Goal: Transaction & Acquisition: Purchase product/service

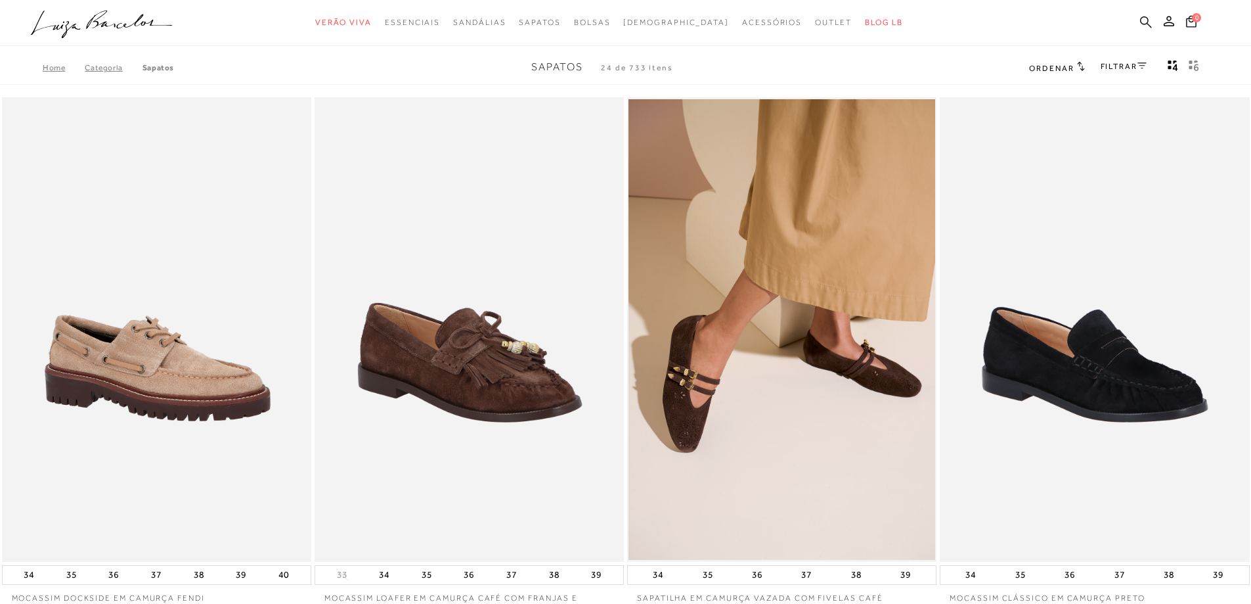
click at [1147, 22] on icon at bounding box center [1146, 22] width 12 height 12
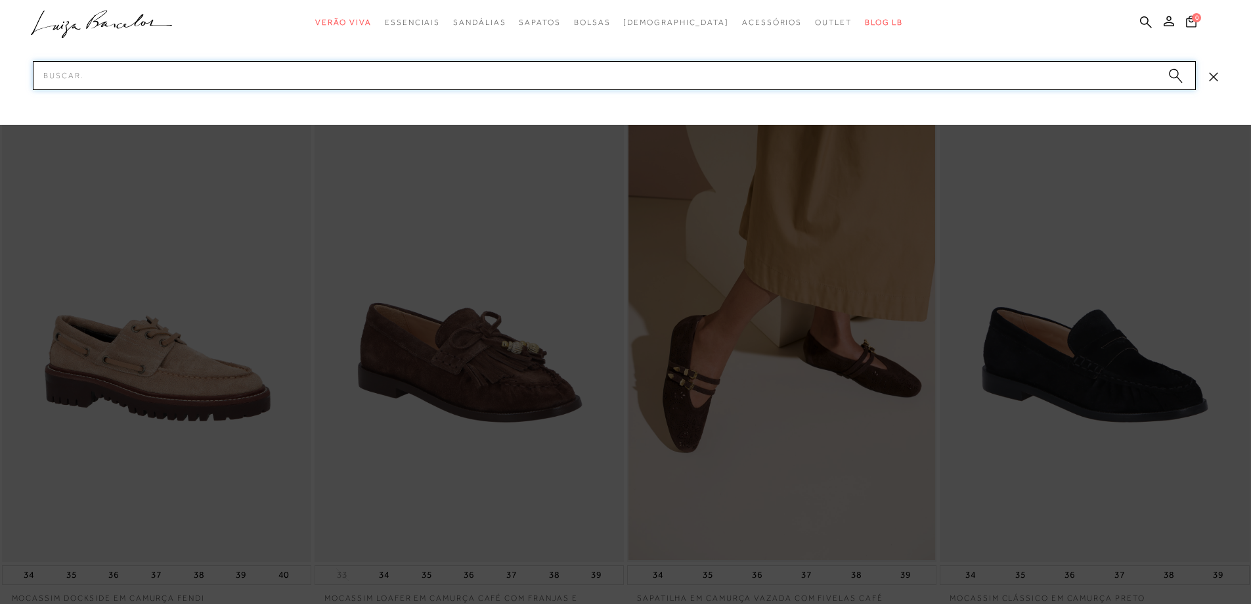
click at [853, 82] on input "Pesquisar" at bounding box center [614, 75] width 1163 height 29
type input "sapatilha cinza"
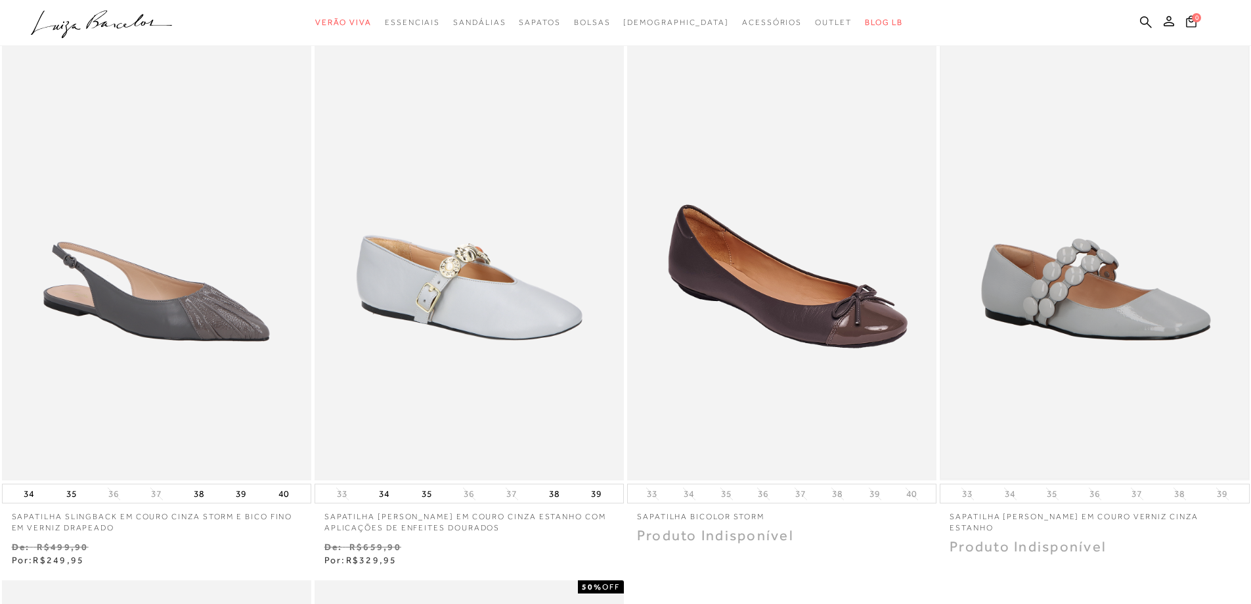
scroll to position [131, 0]
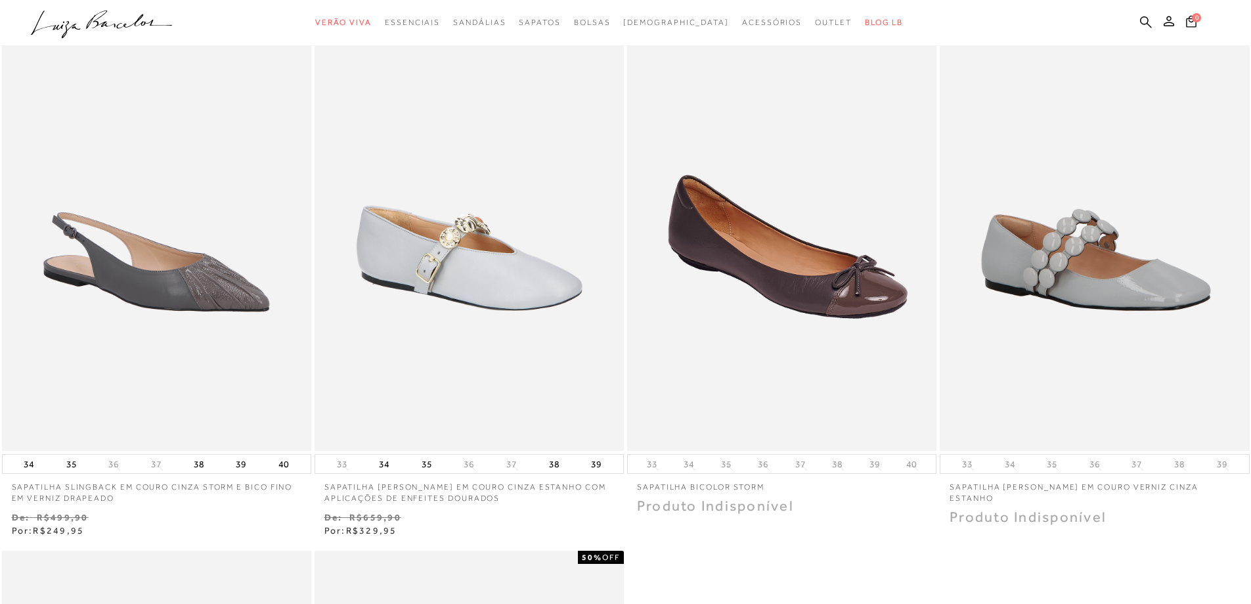
drag, startPoint x: 1102, startPoint y: 305, endPoint x: 1140, endPoint y: 250, distance: 67.6
click at [1102, 304] on img at bounding box center [1094, 219] width 307 height 460
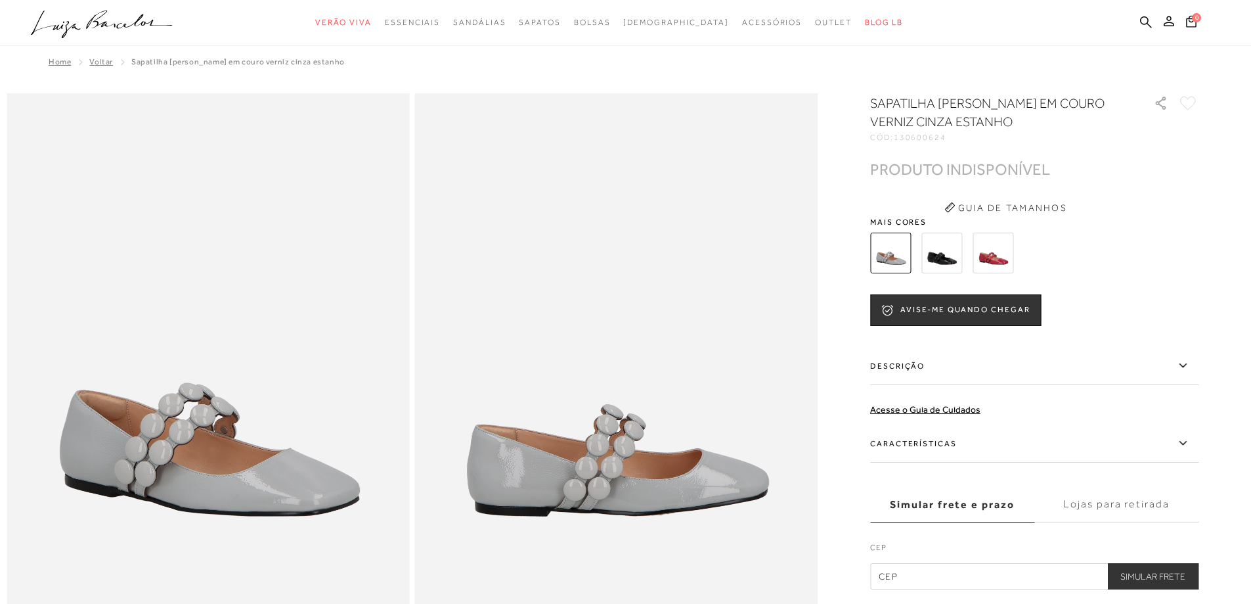
click at [937, 250] on img at bounding box center [942, 253] width 41 height 41
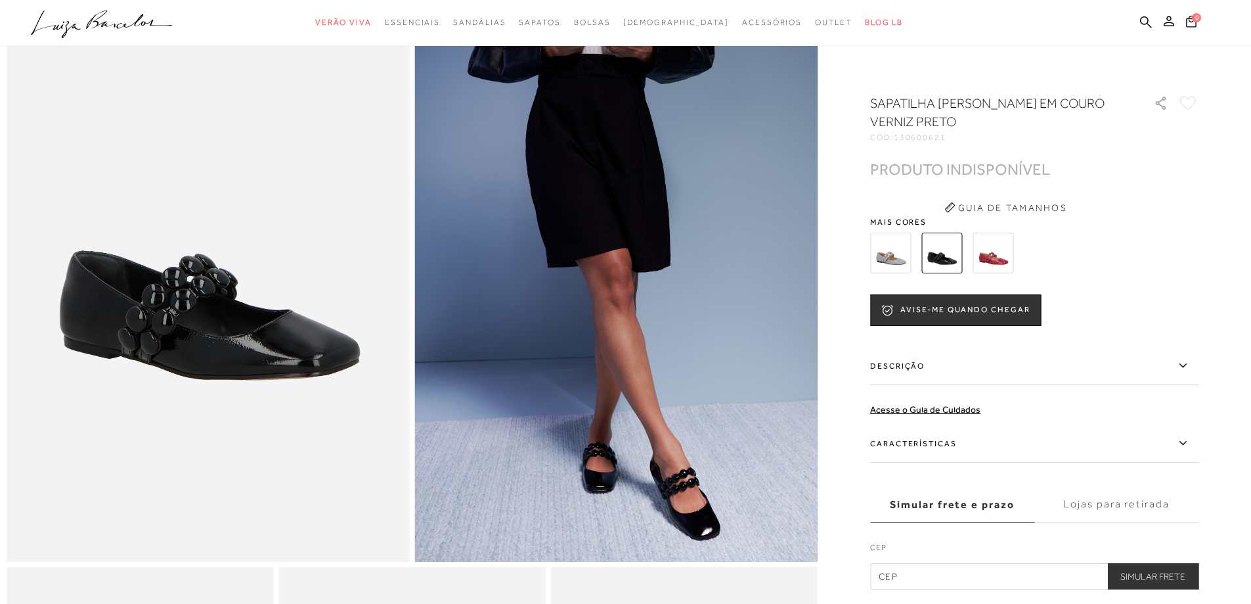
scroll to position [131, 0]
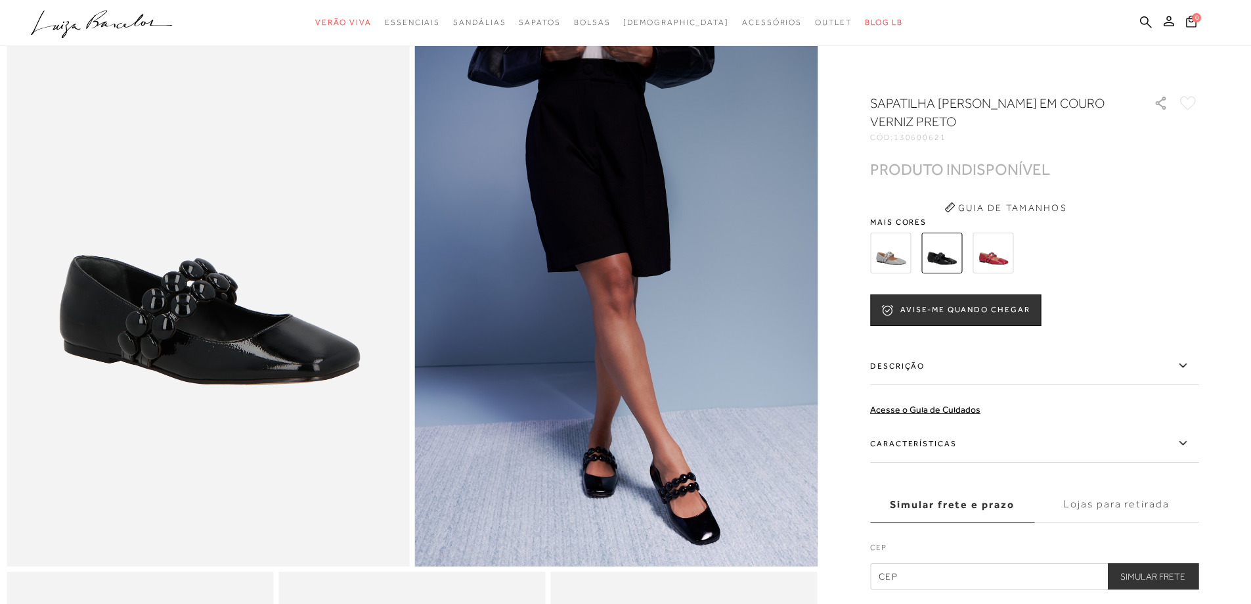
click at [1005, 262] on img at bounding box center [993, 253] width 41 height 41
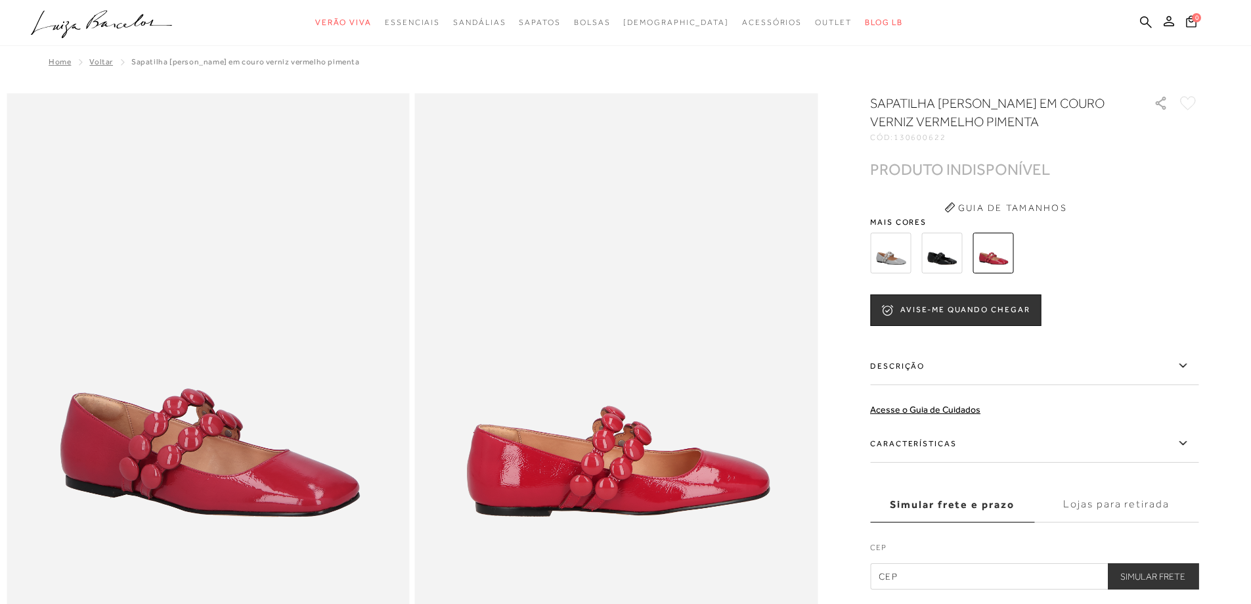
click at [892, 257] on img at bounding box center [890, 253] width 41 height 41
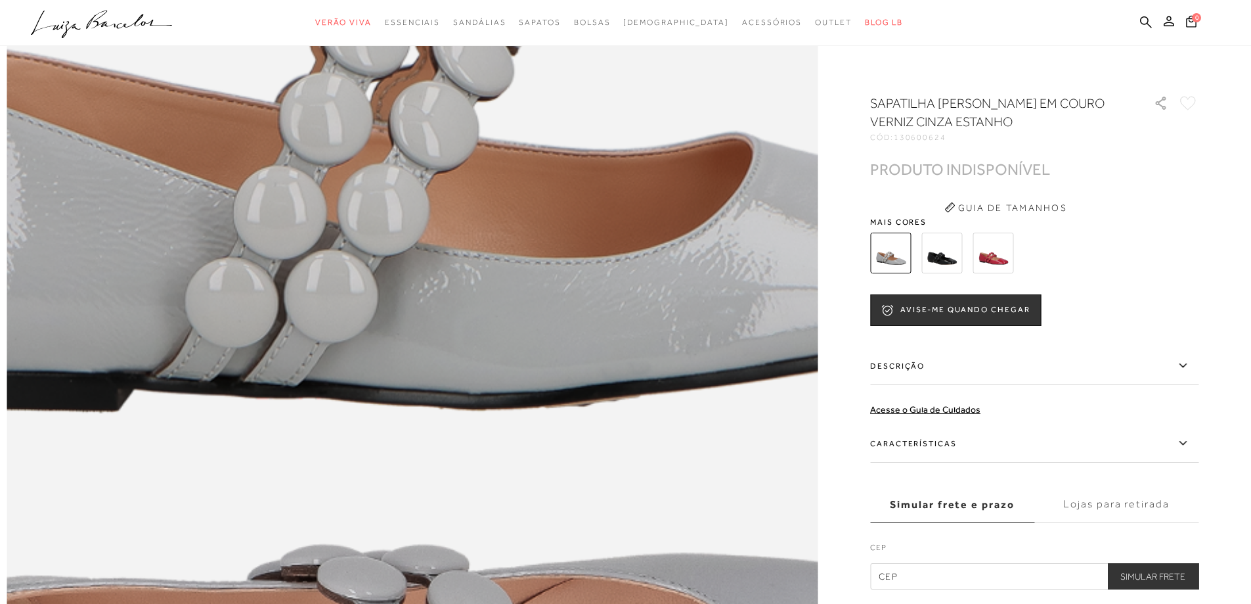
scroll to position [1051, 0]
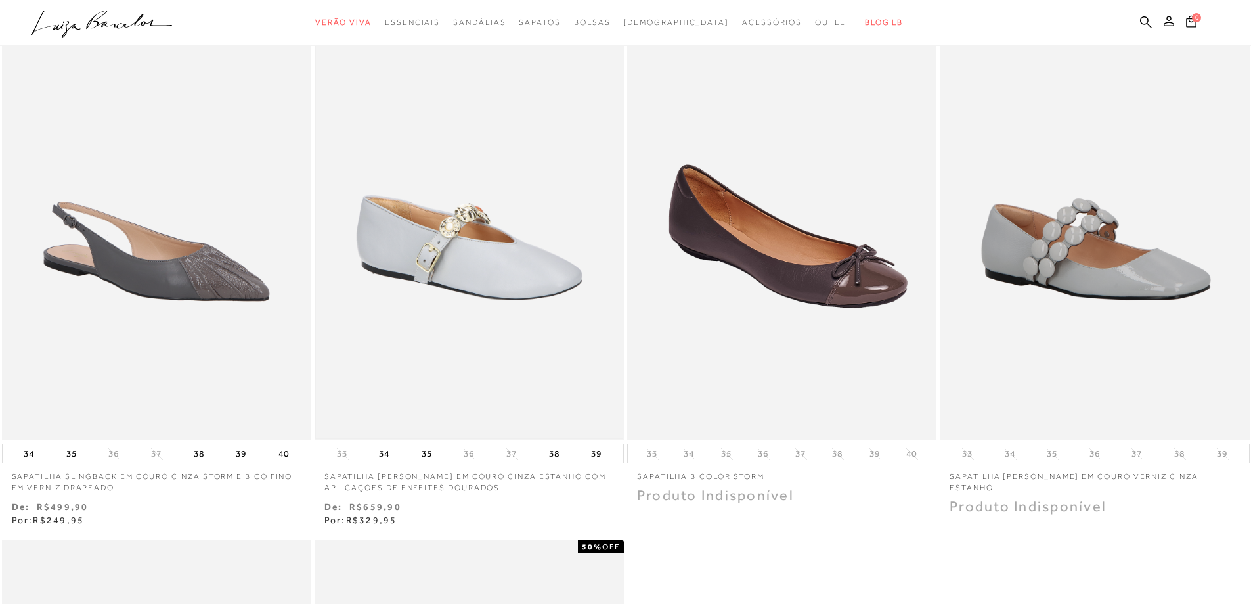
scroll to position [197, 0]
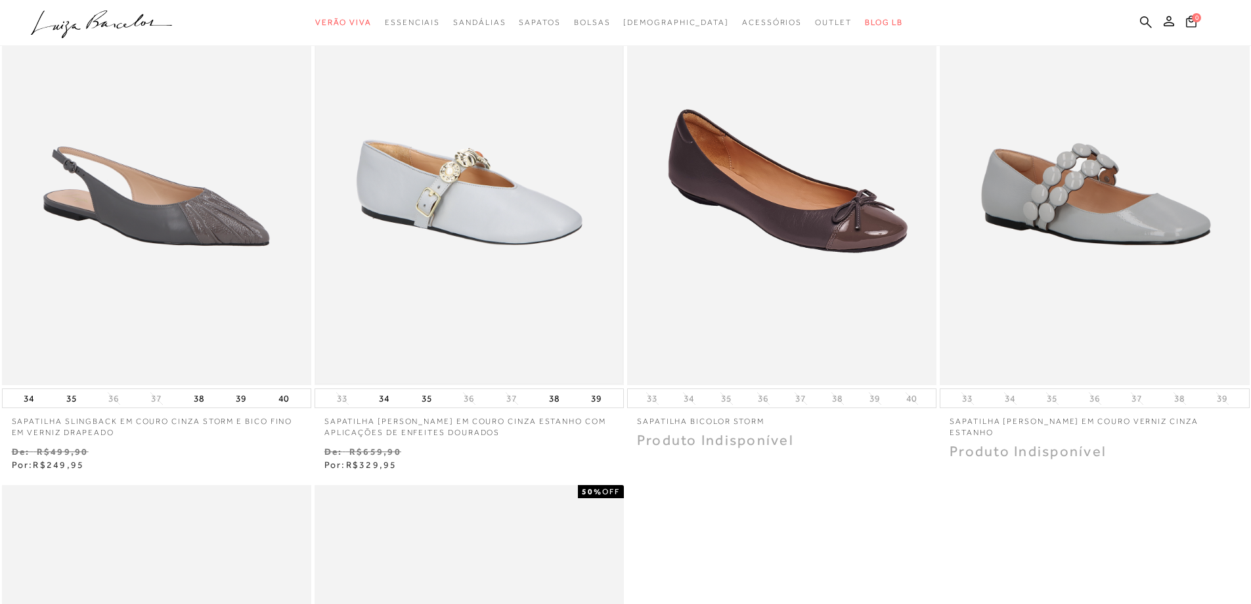
click at [397, 284] on img at bounding box center [469, 153] width 307 height 460
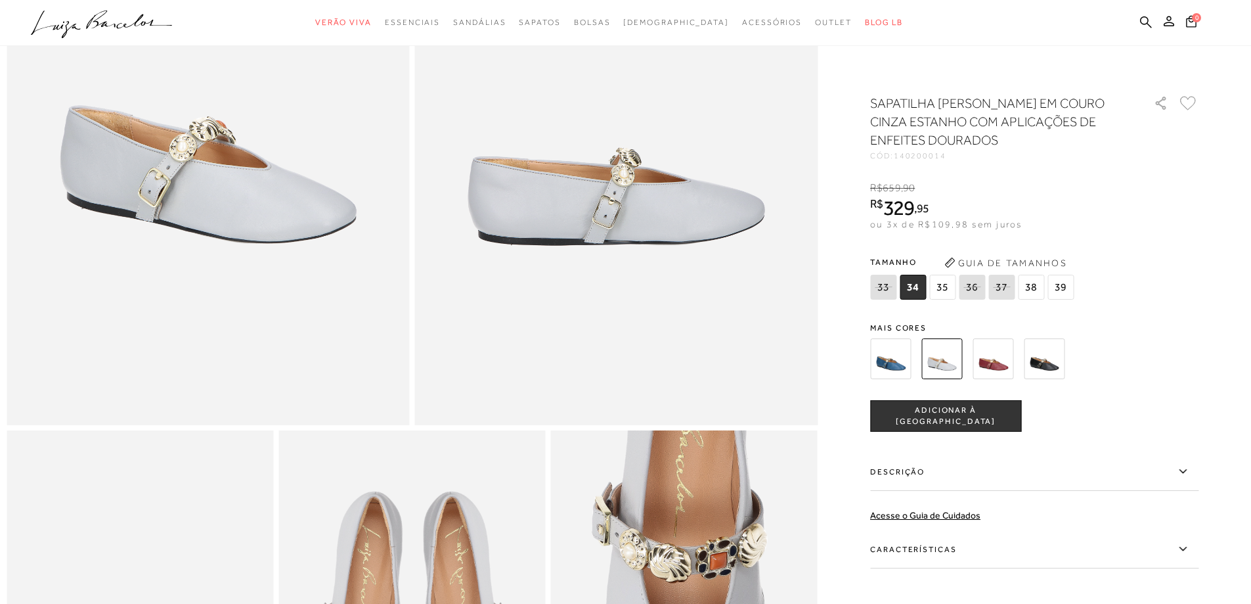
scroll to position [131, 0]
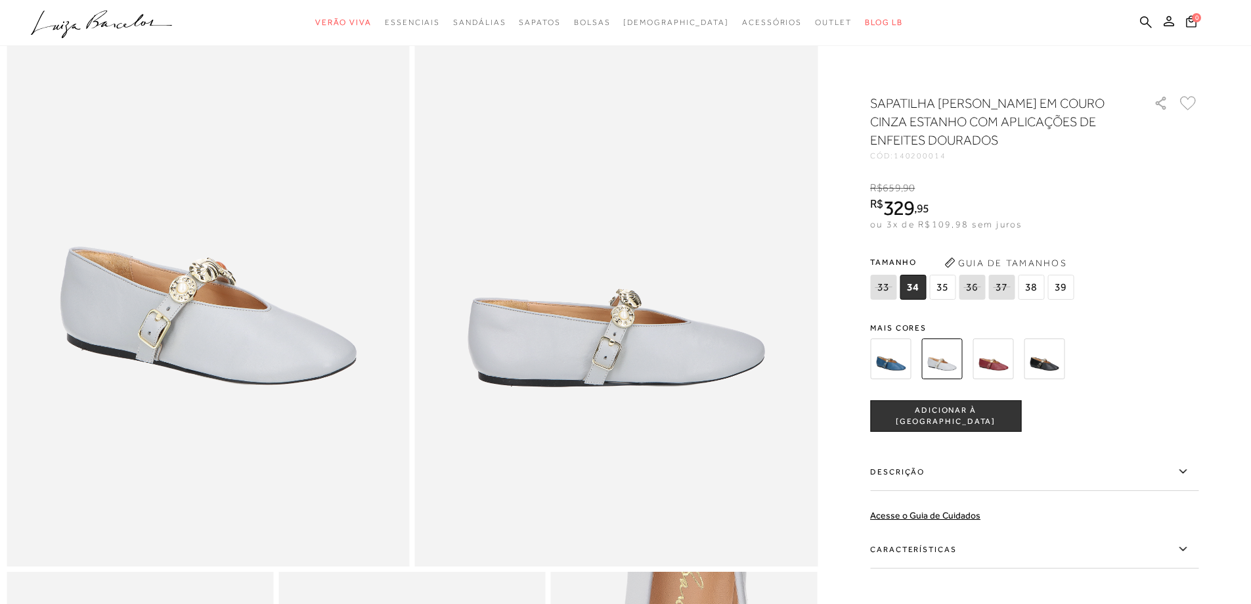
click at [898, 372] on img at bounding box center [890, 358] width 41 height 41
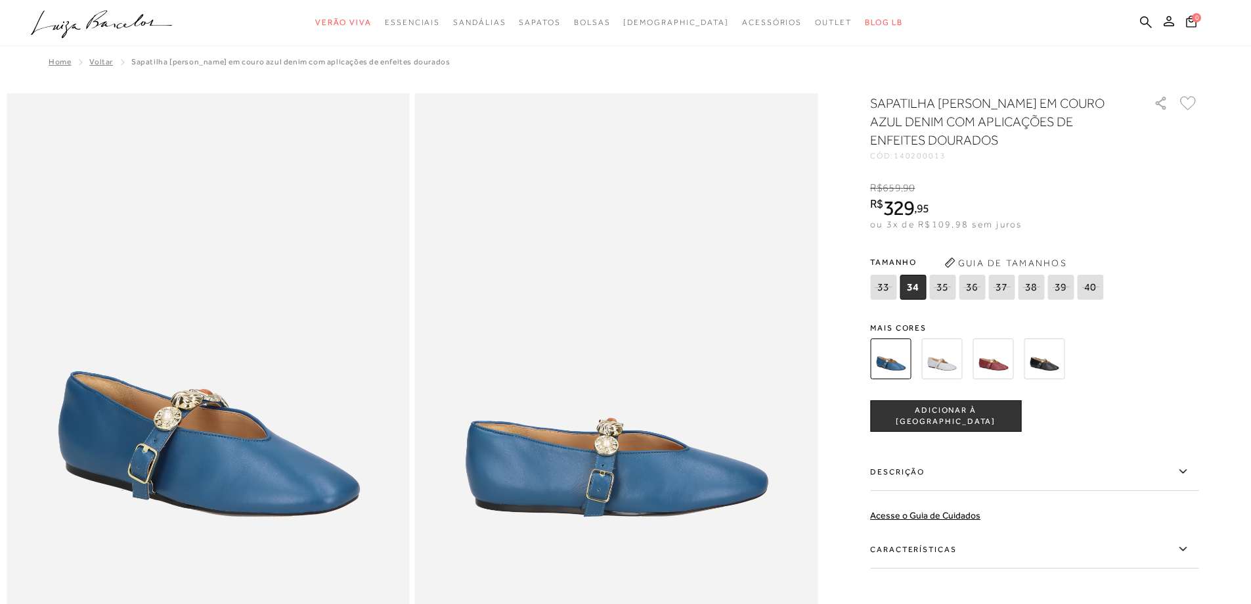
click at [937, 367] on img at bounding box center [942, 358] width 41 height 41
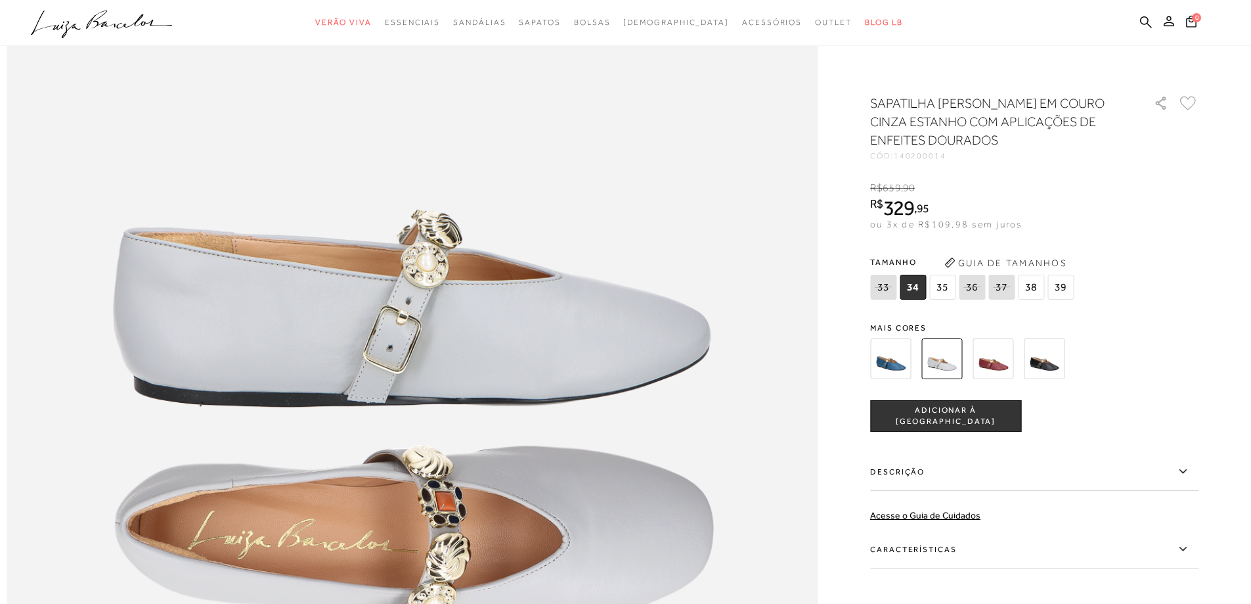
scroll to position [1051, 0]
